Goal: Find specific page/section: Find specific page/section

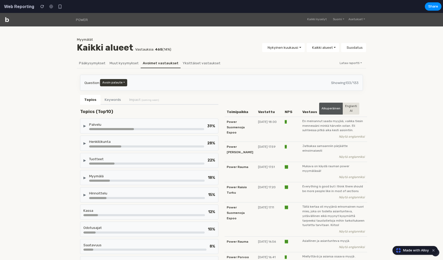
click at [163, 124] on div "Palvelu" at bounding box center [146, 124] width 115 height 5
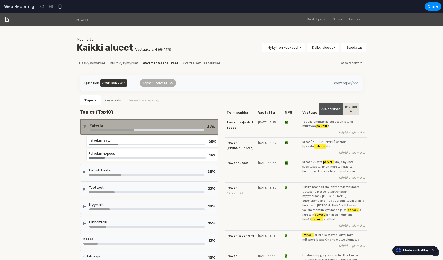
click at [163, 124] on div "Palvelu" at bounding box center [146, 124] width 114 height 5
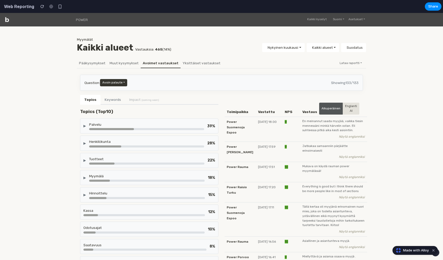
click at [140, 130] on div "▶ Palvelu 39 %" at bounding box center [149, 125] width 138 height 15
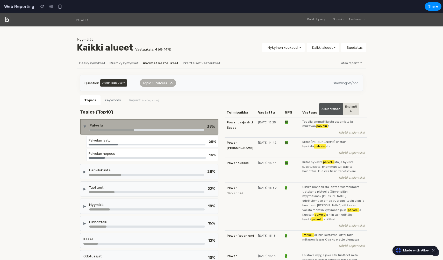
click at [140, 130] on div "▶ Palvelu 39 %" at bounding box center [149, 127] width 138 height 16
